Goal: Task Accomplishment & Management: Complete application form

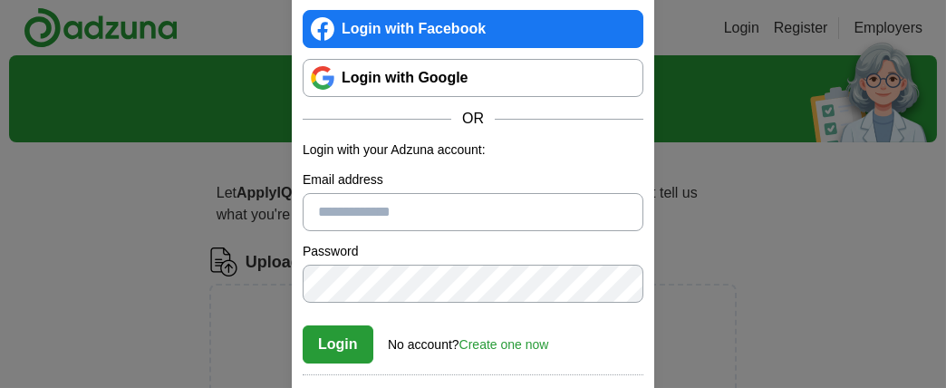
click at [456, 75] on link "Login with Google" at bounding box center [473, 78] width 341 height 38
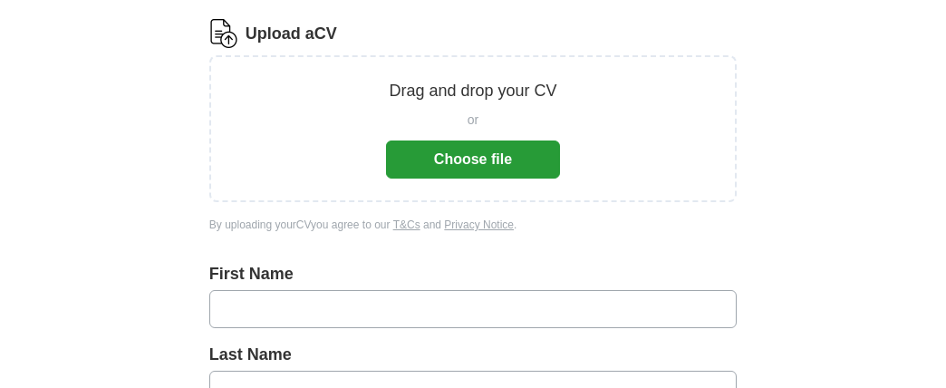
scroll to position [252, 0]
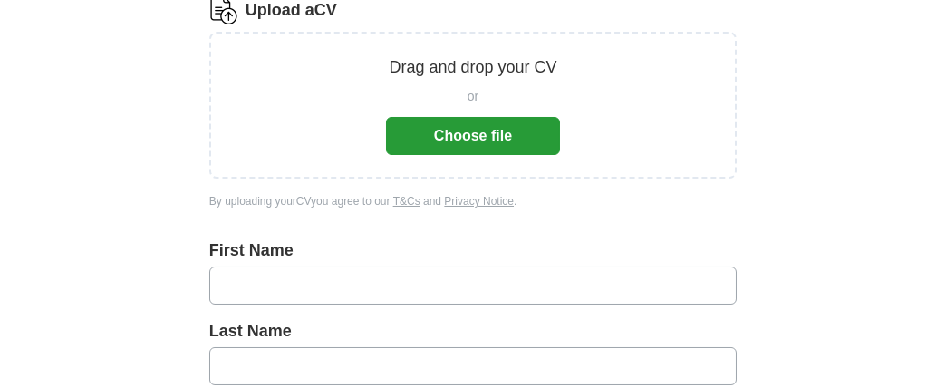
click at [517, 287] on input "text" at bounding box center [472, 285] width 527 height 38
type input "*"
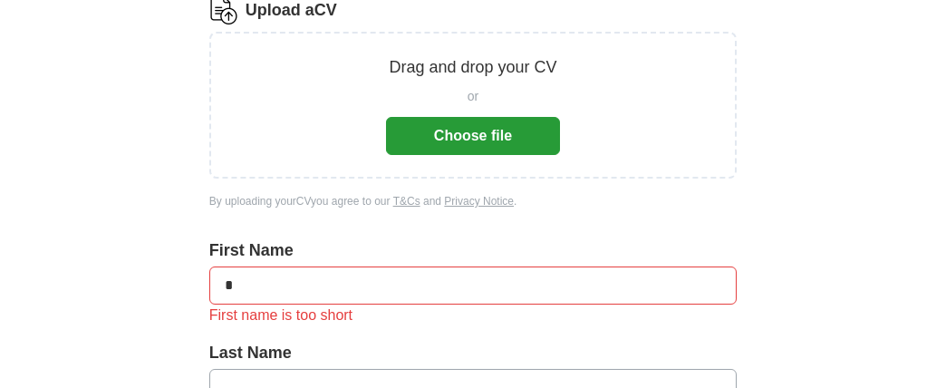
click at [341, 365] on div "Last Name" at bounding box center [472, 381] width 527 height 81
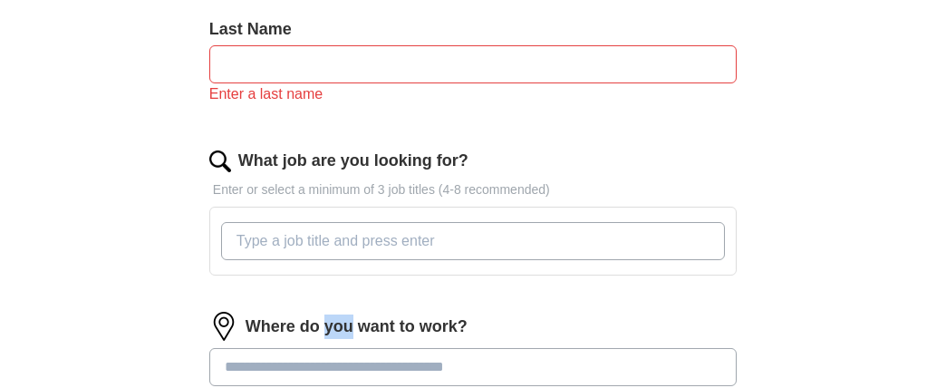
scroll to position [476, 0]
